Goal: Information Seeking & Learning: Learn about a topic

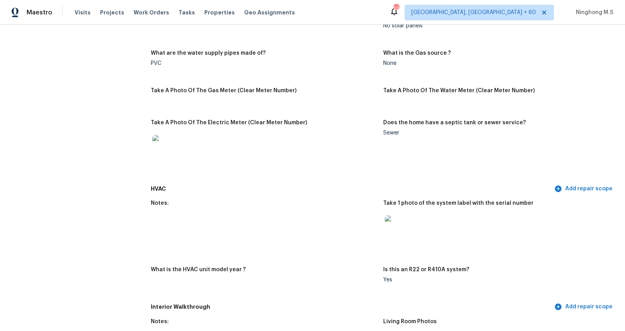
scroll to position [617, 0]
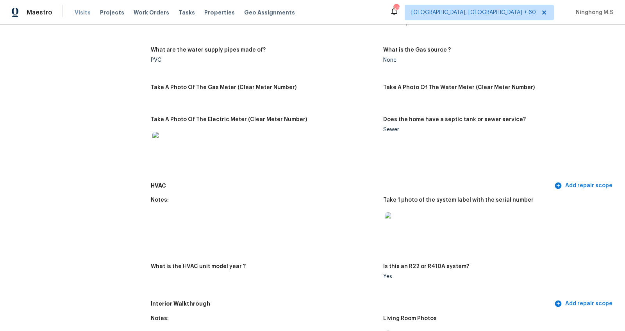
click at [79, 13] on span "Visits" at bounding box center [83, 13] width 16 height 8
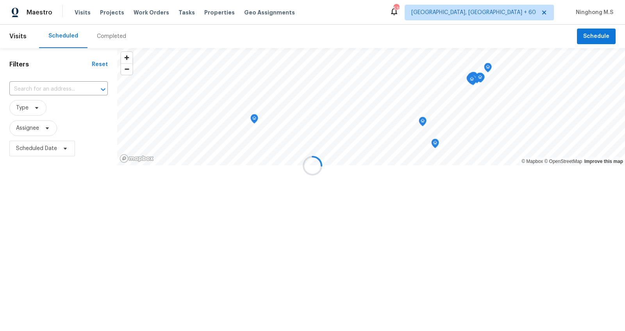
click at [108, 35] on div at bounding box center [312, 165] width 625 height 331
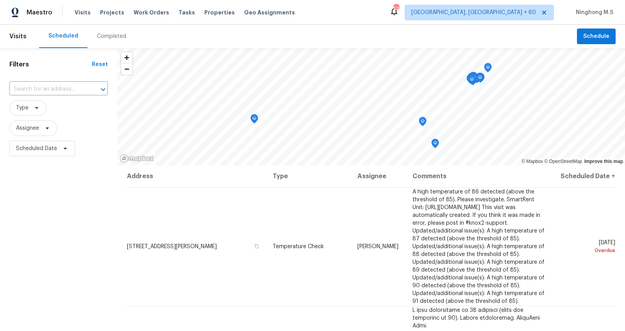
click at [109, 35] on div "Completed" at bounding box center [111, 36] width 29 height 8
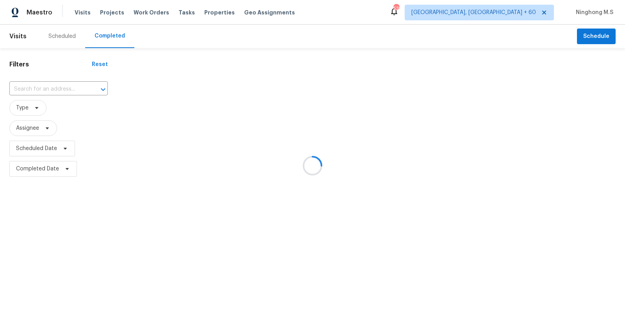
click at [37, 86] on div at bounding box center [312, 165] width 625 height 331
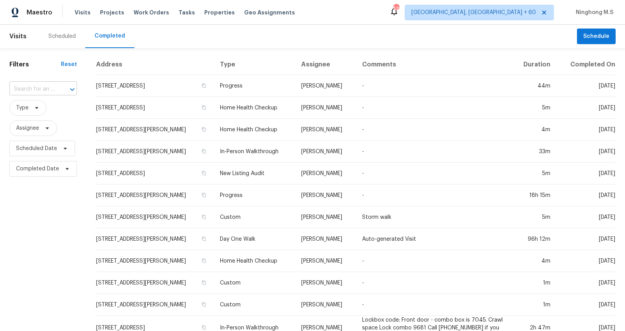
click at [54, 90] on div "​" at bounding box center [43, 89] width 68 height 12
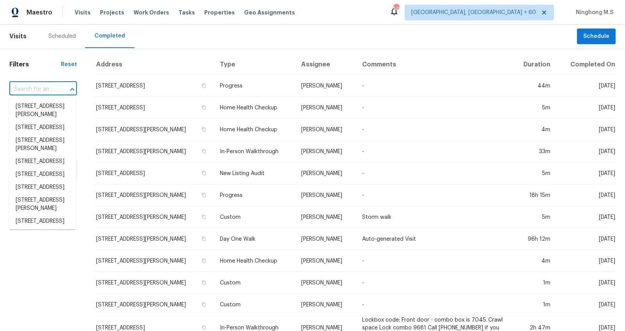
paste input "[STREET_ADDRESS]"
type input "[STREET_ADDRESS]"
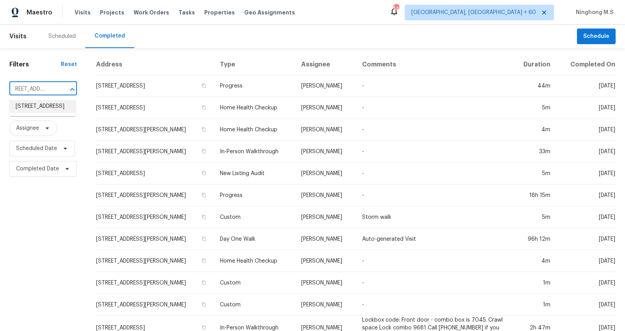
click at [50, 108] on li "[STREET_ADDRESS]" at bounding box center [42, 106] width 66 height 13
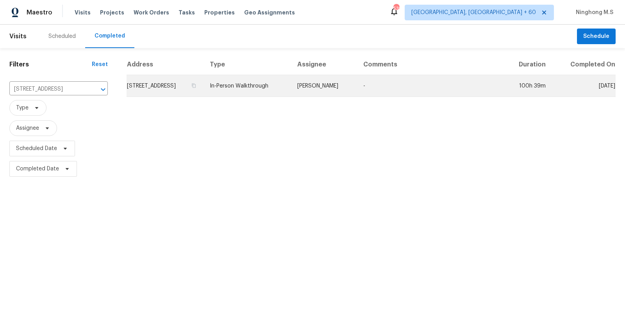
click at [249, 91] on td "In-Person Walkthrough" at bounding box center [248, 86] width 88 height 22
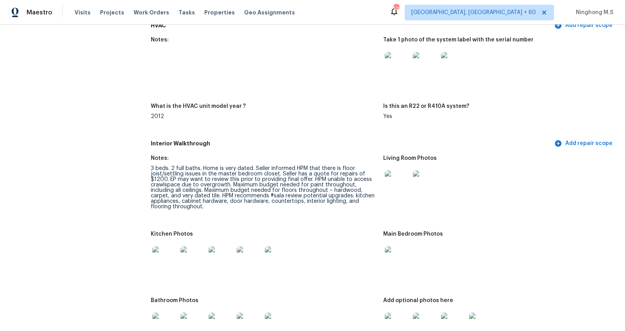
scroll to position [754, 0]
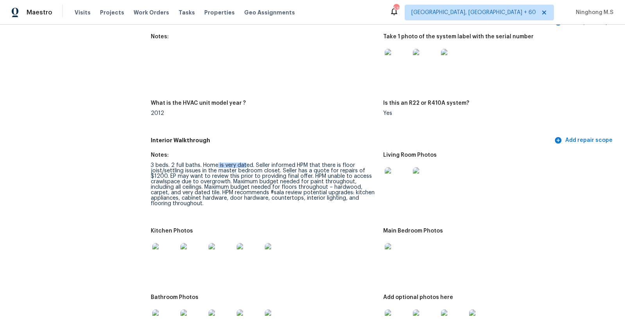
drag, startPoint x: 217, startPoint y: 165, endPoint x: 244, endPoint y: 164, distance: 27.0
click at [245, 165] on div "3 beds. 2 full baths. Home is very dated. Seller informed HPM that there is flo…" at bounding box center [264, 185] width 226 height 44
drag, startPoint x: 259, startPoint y: 166, endPoint x: 284, endPoint y: 166, distance: 25.0
click at [284, 166] on div "3 beds. 2 full baths. Home is very dated. Seller informed HPM that there is flo…" at bounding box center [264, 185] width 226 height 44
drag, startPoint x: 335, startPoint y: 187, endPoint x: 348, endPoint y: 187, distance: 13.3
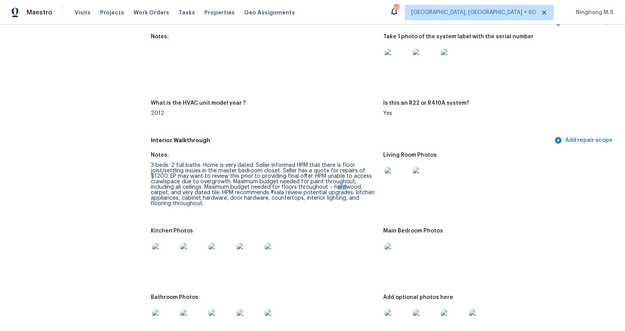
click at [348, 187] on div "3 beds. 2 full baths. Home is very dated. Seller informed HPM that there is flo…" at bounding box center [264, 185] width 226 height 44
drag, startPoint x: 218, startPoint y: 191, endPoint x: 242, endPoint y: 191, distance: 24.6
click at [242, 191] on div "3 beds. 2 full baths. Home is very dated. Seller informed HPM that there is flo…" at bounding box center [264, 185] width 226 height 44
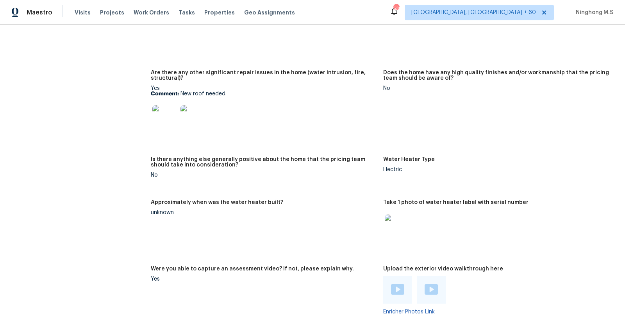
scroll to position [1346, 0]
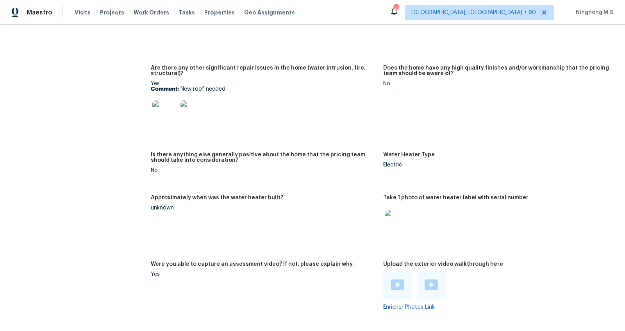
click at [166, 112] on img at bounding box center [164, 112] width 25 height 25
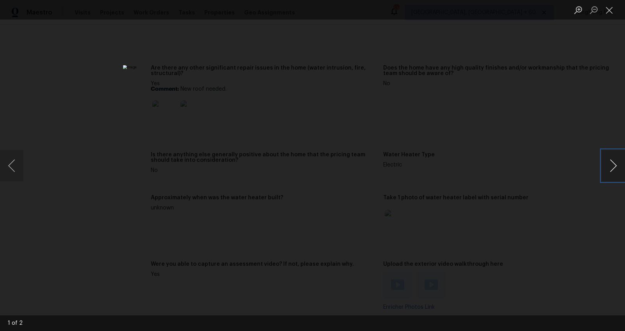
click at [613, 161] on button "Next image" at bounding box center [613, 165] width 23 height 31
click at [611, 11] on button "Close lightbox" at bounding box center [610, 10] width 16 height 14
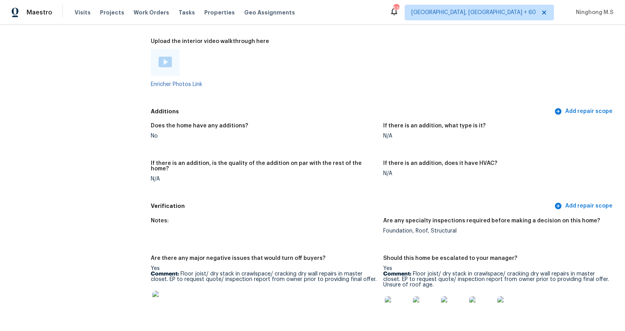
scroll to position [1729, 0]
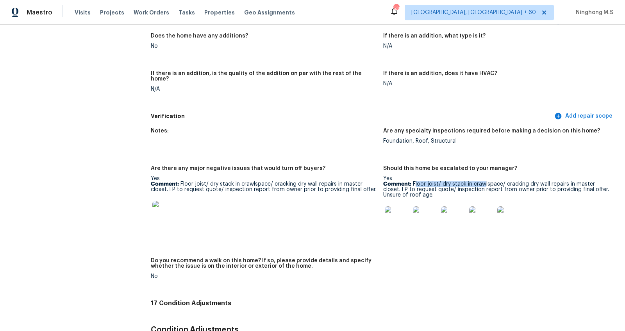
drag, startPoint x: 416, startPoint y: 178, endPoint x: 485, endPoint y: 178, distance: 69.2
click at [485, 181] on p "Comment: Floor joist/ dry stack in crawlspace/ cracking dry wall repairs in mas…" at bounding box center [496, 189] width 226 height 16
click at [398, 218] on img at bounding box center [397, 218] width 25 height 25
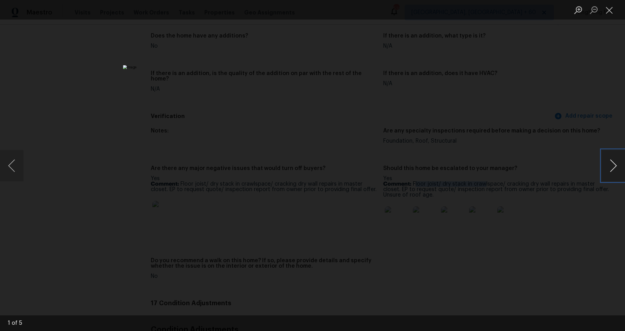
click at [612, 164] on button "Next image" at bounding box center [613, 165] width 23 height 31
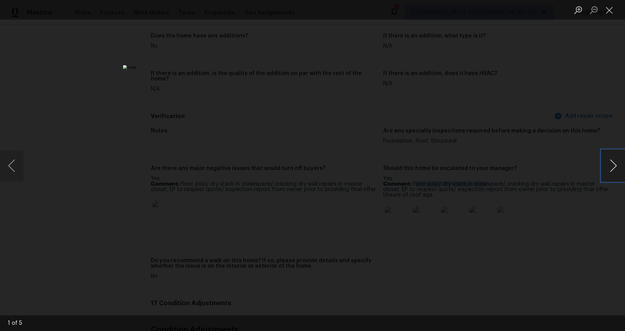
click at [612, 164] on button "Next image" at bounding box center [613, 165] width 23 height 31
click at [608, 13] on button "Close lightbox" at bounding box center [610, 10] width 16 height 14
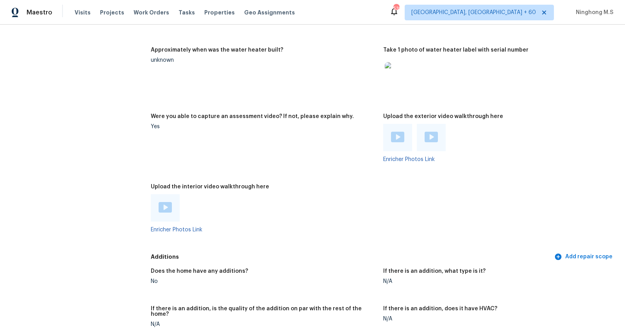
scroll to position [1617, 0]
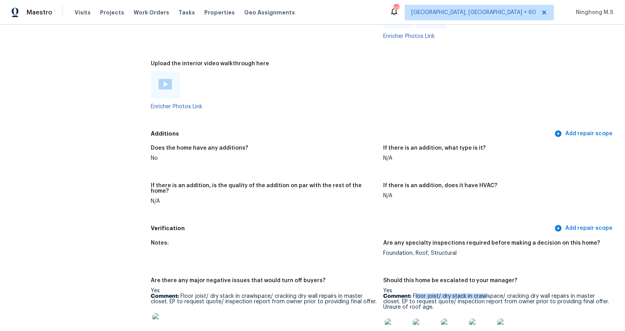
click at [166, 84] on img at bounding box center [165, 84] width 13 height 11
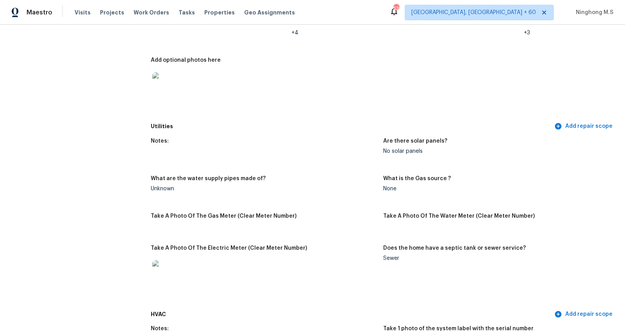
scroll to position [1714, 0]
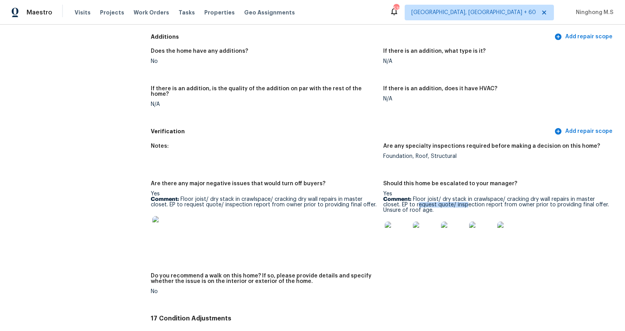
drag, startPoint x: 418, startPoint y: 198, endPoint x: 468, endPoint y: 198, distance: 50.4
click at [468, 198] on p "Comment: Floor joist/ dry stack in crawlspace/ cracking dry wall repairs in mas…" at bounding box center [496, 205] width 226 height 16
drag, startPoint x: 525, startPoint y: 199, endPoint x: 552, endPoint y: 199, distance: 27.4
click at [552, 199] on p "Comment: Floor joist/ dry stack in crawlspace/ cracking dry wall repairs in mas…" at bounding box center [496, 205] width 226 height 16
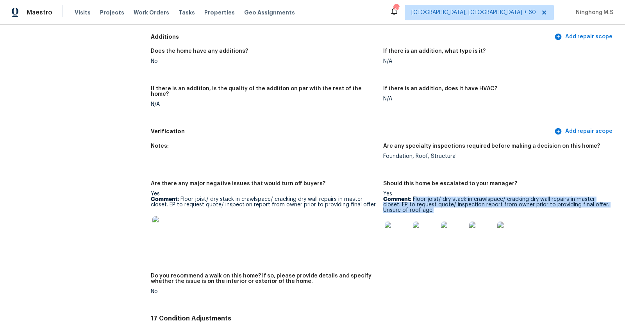
drag, startPoint x: 413, startPoint y: 193, endPoint x: 458, endPoint y: 203, distance: 46.8
click at [458, 203] on p "Comment: Floor joist/ dry stack in crawlspace/ cracking dry wall repairs in mas…" at bounding box center [496, 205] width 226 height 16
copy p "Floor joist/ dry stack in crawlspace/ cracking dry wall repairs in master close…"
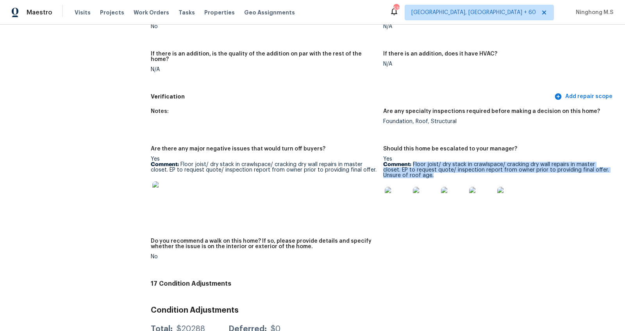
scroll to position [1757, 0]
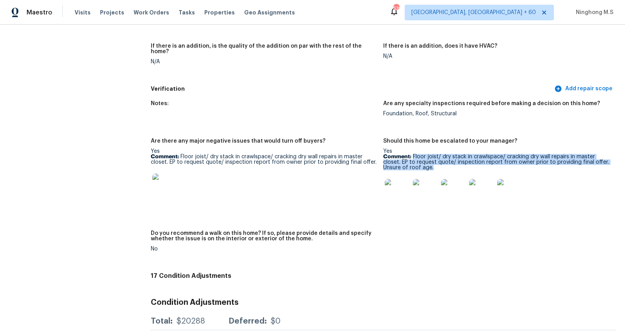
click at [406, 190] on img at bounding box center [397, 191] width 25 height 25
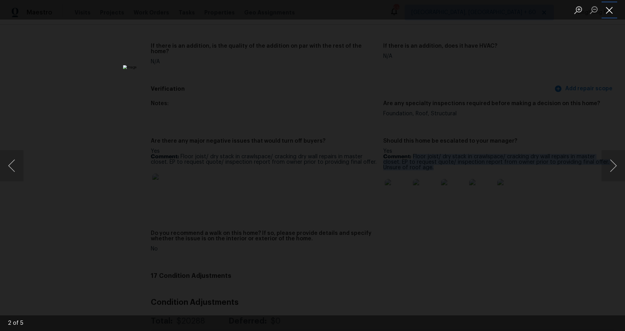
click at [610, 12] on button "Close lightbox" at bounding box center [610, 10] width 16 height 14
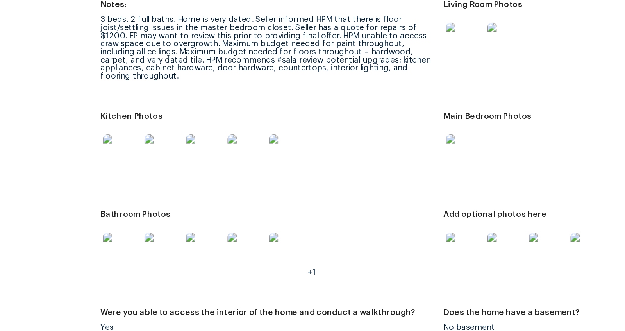
scroll to position [876, 0]
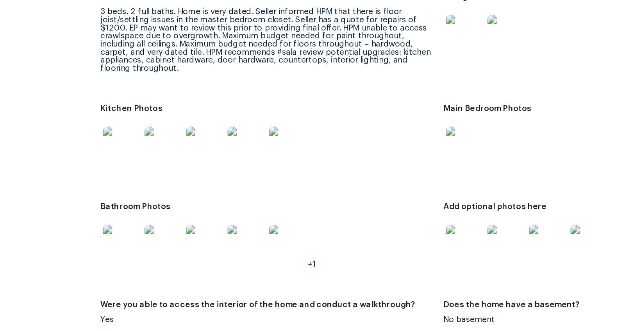
click at [219, 138] on img at bounding box center [221, 133] width 25 height 25
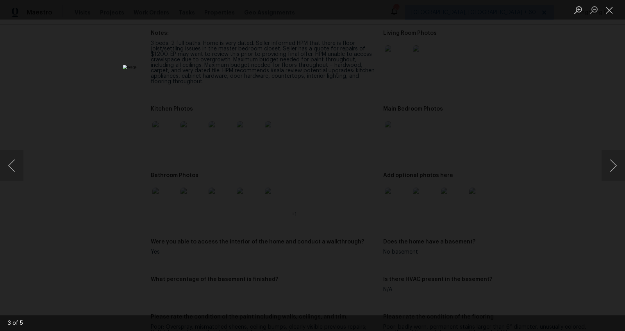
click at [506, 13] on div "Lightbox" at bounding box center [312, 10] width 625 height 20
click at [610, 5] on button "Close lightbox" at bounding box center [610, 10] width 16 height 14
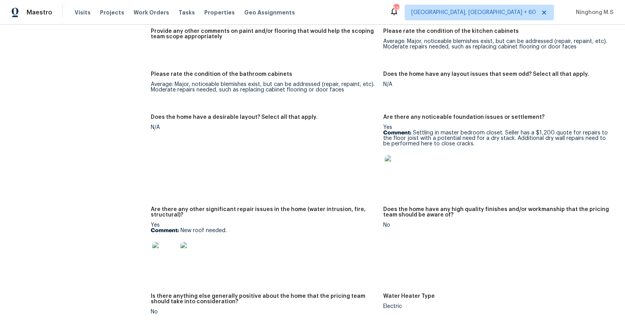
scroll to position [1218, 0]
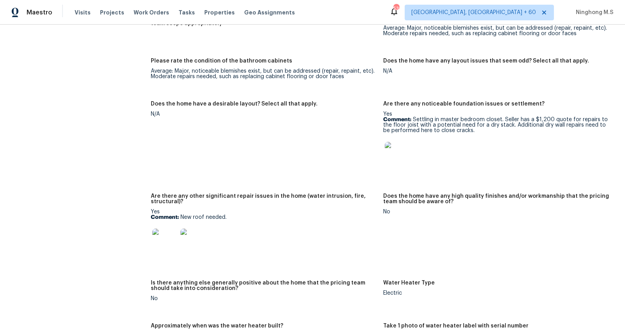
click at [397, 159] on img at bounding box center [397, 154] width 25 height 25
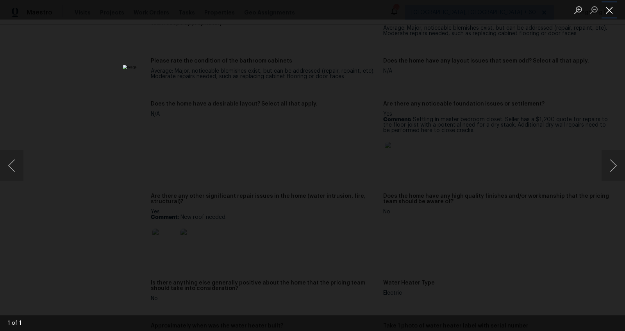
click at [612, 13] on button "Close lightbox" at bounding box center [610, 10] width 16 height 14
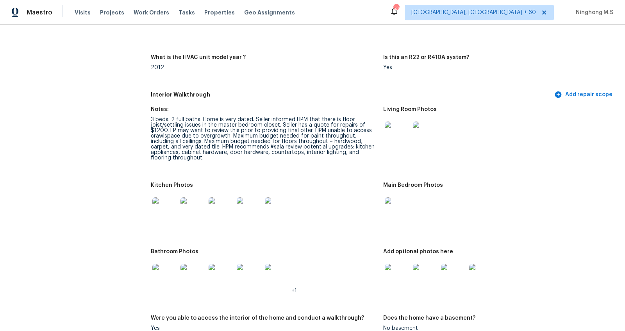
scroll to position [792, 0]
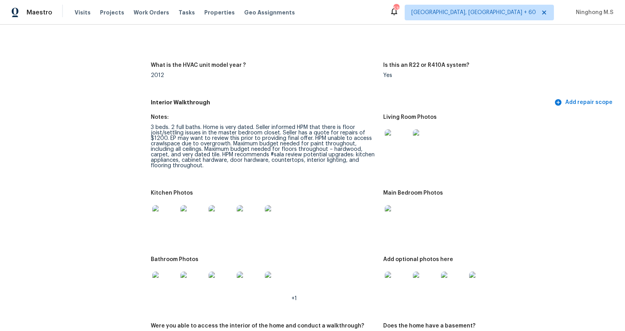
click at [426, 287] on img at bounding box center [425, 284] width 25 height 25
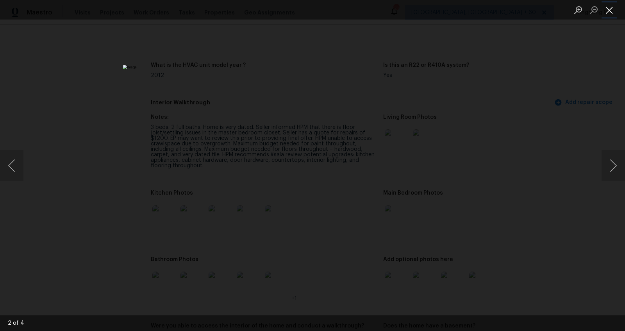
click at [606, 7] on button "Close lightbox" at bounding box center [610, 10] width 16 height 14
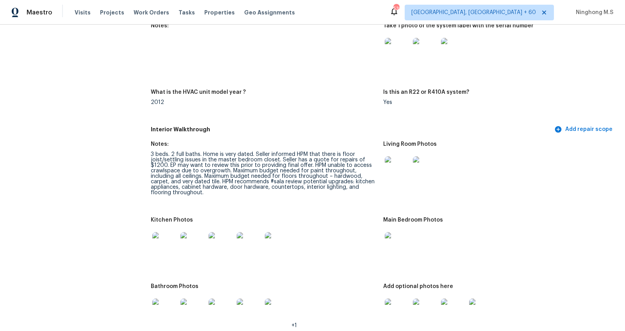
scroll to position [729, 0]
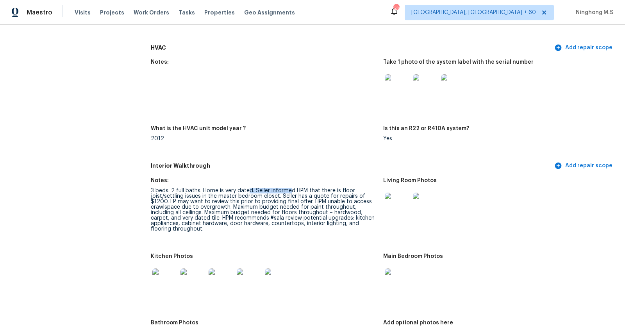
drag, startPoint x: 249, startPoint y: 191, endPoint x: 289, endPoint y: 192, distance: 40.3
click at [289, 193] on div "3 beds. 2 full baths. Home is very dated. Seller informed HPM that there is flo…" at bounding box center [264, 210] width 226 height 44
drag, startPoint x: 225, startPoint y: 214, endPoint x: 286, endPoint y: 214, distance: 61.7
click at [286, 214] on div "3 beds. 2 full baths. Home is very dated. Seller informed HPM that there is flo…" at bounding box center [264, 210] width 226 height 44
drag, startPoint x: 313, startPoint y: 207, endPoint x: 332, endPoint y: 207, distance: 18.8
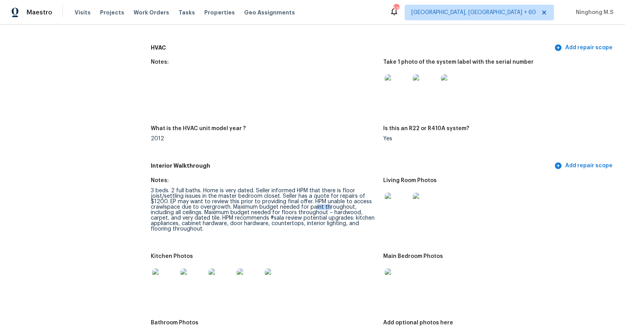
click at [332, 207] on div "3 beds. 2 full baths. Home is very dated. Seller informed HPM that there is flo…" at bounding box center [264, 210] width 226 height 44
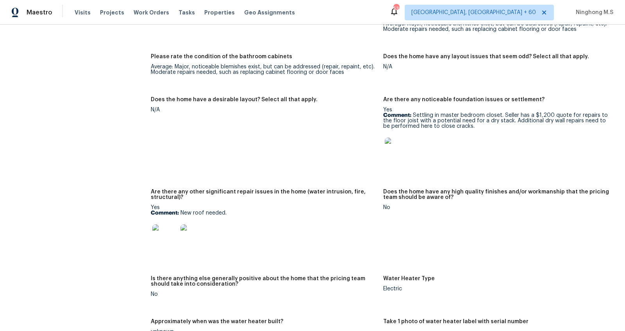
scroll to position [1125, 0]
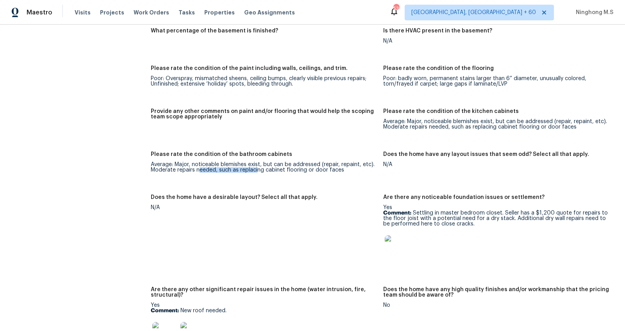
drag, startPoint x: 199, startPoint y: 169, endPoint x: 263, endPoint y: 169, distance: 63.3
click at [263, 169] on div "Average: Major, noticeable blemishes exist, but can be addressed (repair, repai…" at bounding box center [264, 167] width 226 height 11
drag, startPoint x: 276, startPoint y: 175, endPoint x: 321, endPoint y: 175, distance: 45.3
click at [321, 175] on figure "Please rate the condition of the bathroom cabinets Average: Major, noticeable b…" at bounding box center [267, 169] width 233 height 34
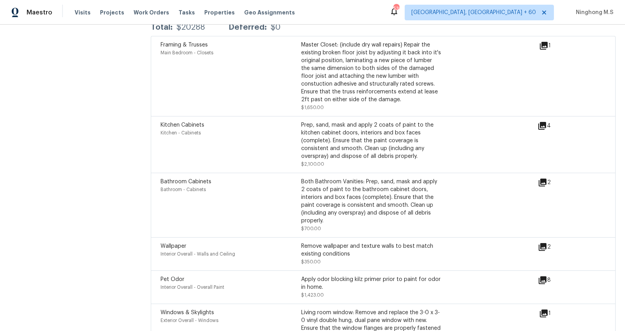
scroll to position [1949, 0]
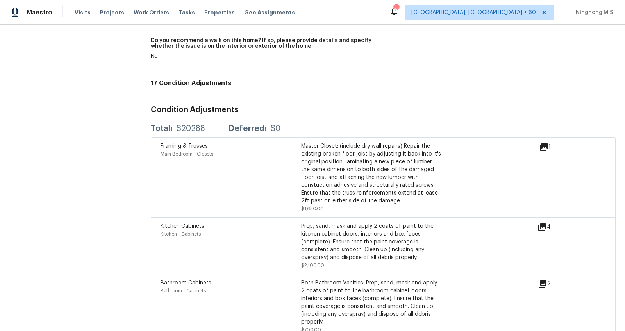
click at [548, 143] on icon at bounding box center [544, 147] width 8 height 8
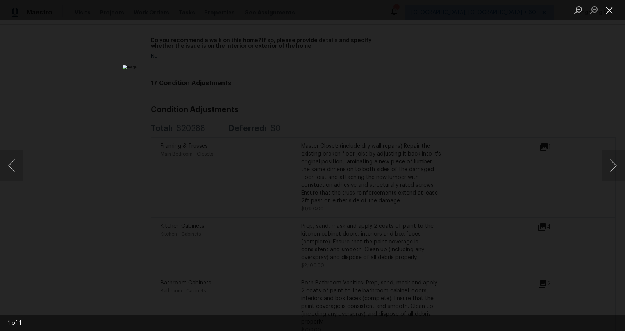
click at [604, 7] on button "Close lightbox" at bounding box center [610, 10] width 16 height 14
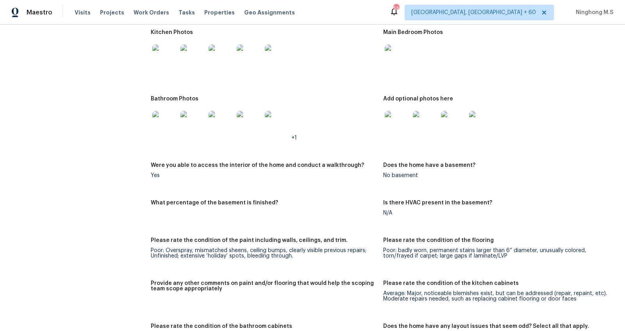
scroll to position [796, 0]
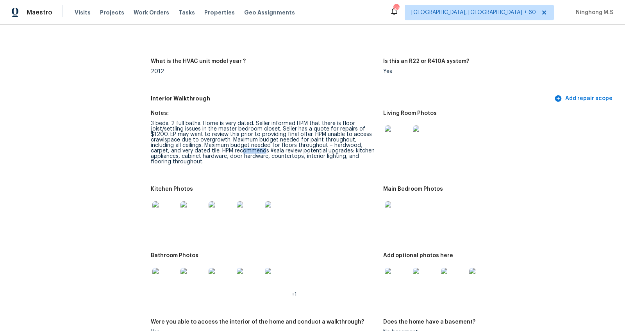
drag, startPoint x: 243, startPoint y: 149, endPoint x: 264, endPoint y: 149, distance: 20.7
click at [264, 149] on div "3 beds. 2 full baths. Home is very dated. Seller informed HPM that there is flo…" at bounding box center [264, 143] width 226 height 44
drag, startPoint x: 288, startPoint y: 150, endPoint x: 311, endPoint y: 150, distance: 23.8
click at [311, 150] on div "3 beds. 2 full baths. Home is very dated. Seller informed HPM that there is flo…" at bounding box center [264, 143] width 226 height 44
drag, startPoint x: 327, startPoint y: 152, endPoint x: 344, endPoint y: 151, distance: 17.2
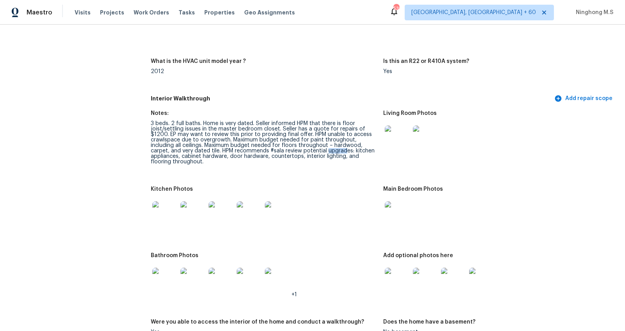
click at [344, 151] on div "3 beds. 2 full baths. Home is very dated. Seller informed HPM that there is flo…" at bounding box center [264, 143] width 226 height 44
drag, startPoint x: 306, startPoint y: 151, endPoint x: 331, endPoint y: 151, distance: 25.0
click at [331, 151] on div "3 beds. 2 full baths. Home is very dated. Seller informed HPM that there is flo…" at bounding box center [264, 143] width 226 height 44
drag, startPoint x: 336, startPoint y: 151, endPoint x: 347, endPoint y: 151, distance: 10.9
click at [347, 151] on div "3 beds. 2 full baths. Home is very dated. Seller informed HPM that there is flo…" at bounding box center [264, 143] width 226 height 44
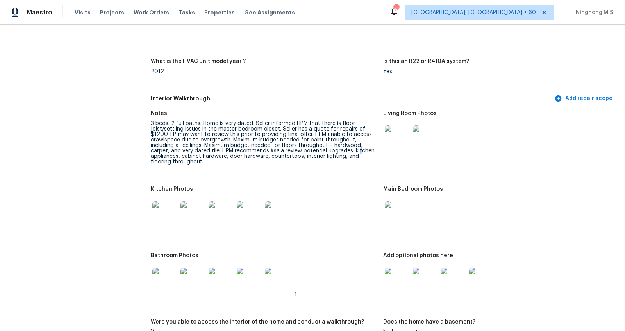
click at [361, 151] on div "3 beds. 2 full baths. Home is very dated. Seller informed HPM that there is flo…" at bounding box center [264, 143] width 226 height 44
drag, startPoint x: 275, startPoint y: 157, endPoint x: 297, endPoint y: 157, distance: 22.7
click at [297, 157] on div "3 beds. 2 full baths. Home is very dated. Seller informed HPM that there is flo…" at bounding box center [264, 143] width 226 height 44
drag, startPoint x: 313, startPoint y: 155, endPoint x: 336, endPoint y: 155, distance: 23.4
click at [336, 155] on div "3 beds. 2 full baths. Home is very dated. Seller informed HPM that there is flo…" at bounding box center [264, 143] width 226 height 44
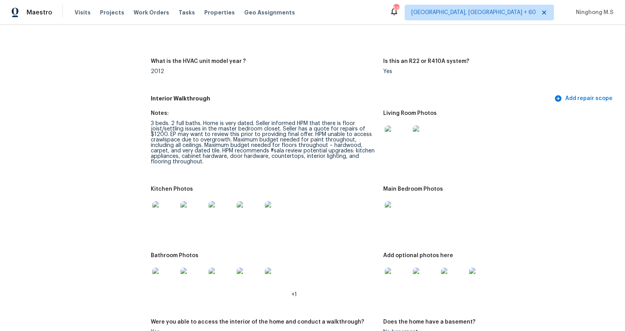
drag, startPoint x: 364, startPoint y: 159, endPoint x: 346, endPoint y: 159, distance: 18.4
click at [346, 159] on div "3 beds. 2 full baths. Home is very dated. Seller informed HPM that there is flo…" at bounding box center [264, 143] width 226 height 44
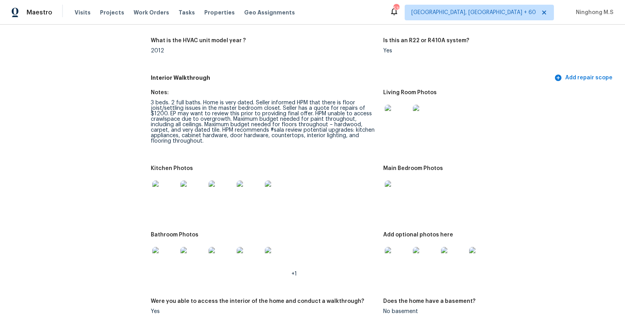
scroll to position [848, 0]
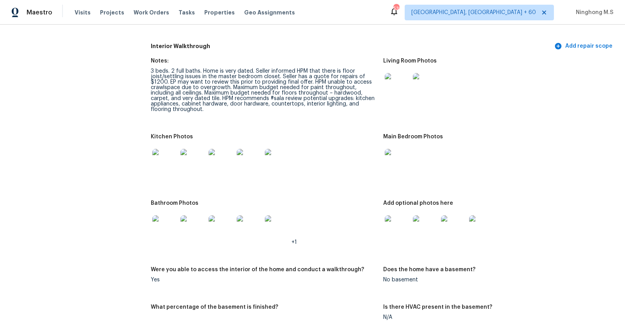
click at [225, 219] on img at bounding box center [221, 227] width 25 height 25
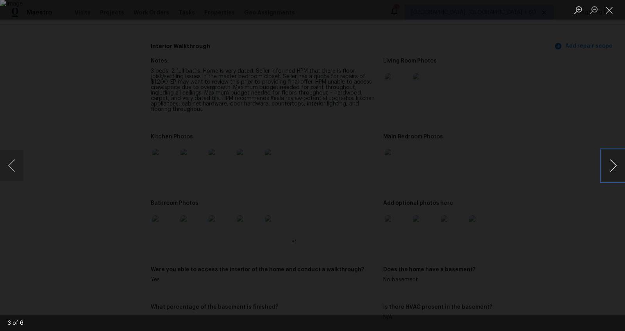
click at [616, 161] on button "Next image" at bounding box center [613, 165] width 23 height 31
click at [611, 7] on button "Close lightbox" at bounding box center [610, 10] width 16 height 14
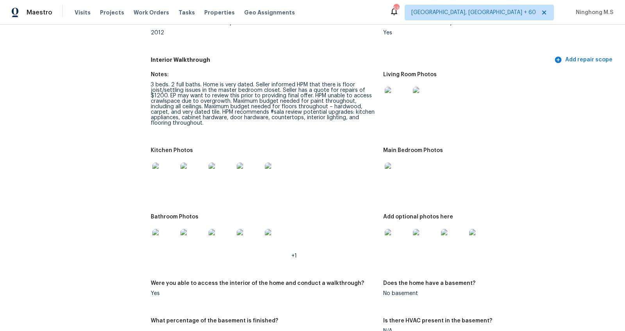
scroll to position [817, 0]
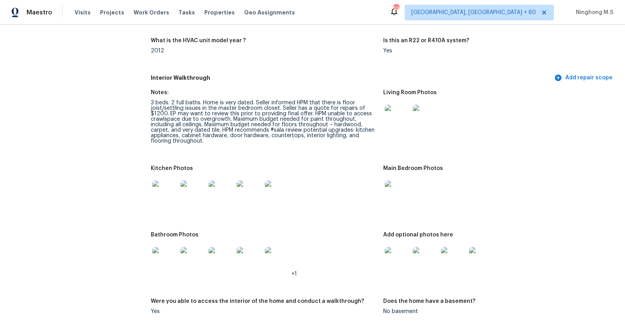
click at [193, 252] on img at bounding box center [193, 259] width 25 height 25
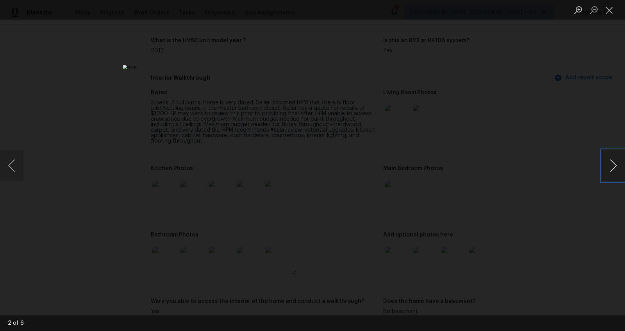
click at [615, 163] on button "Next image" at bounding box center [613, 165] width 23 height 31
click at [603, 12] on button "Close lightbox" at bounding box center [610, 10] width 16 height 14
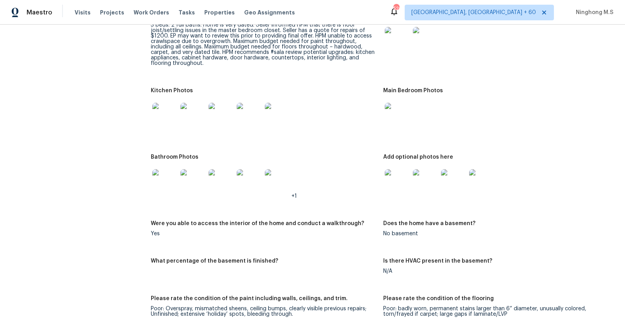
scroll to position [924, 0]
